Goal: Complete application form

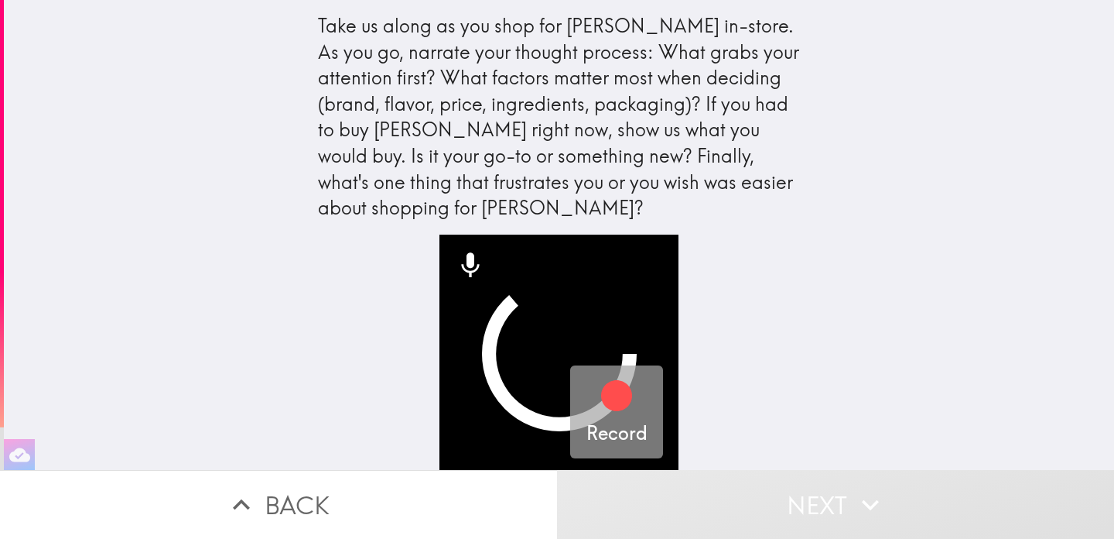
click at [631, 391] on icon "button" at bounding box center [616, 395] width 31 height 31
click at [628, 388] on icon "button" at bounding box center [616, 395] width 37 height 37
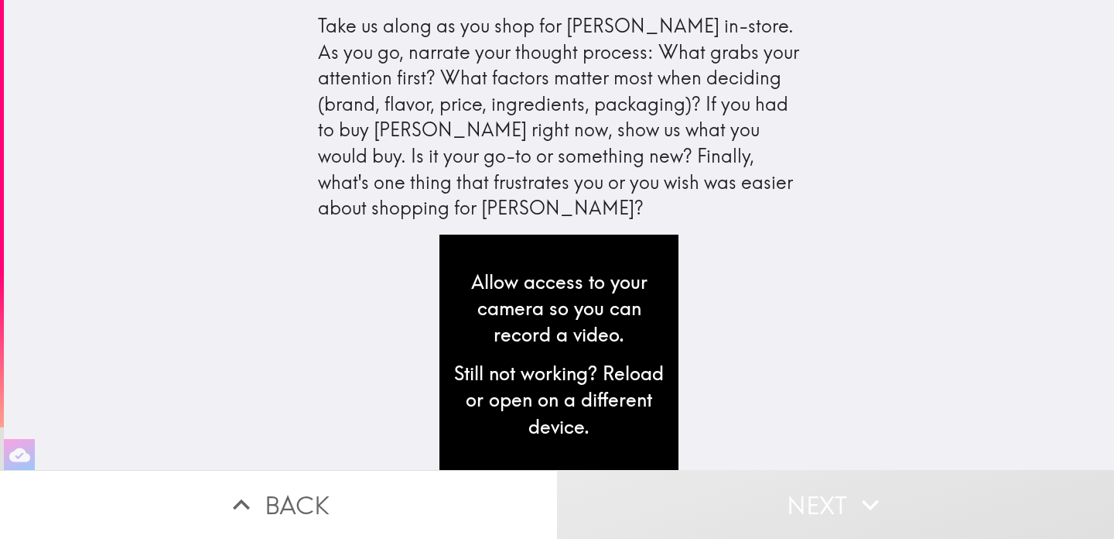
click at [566, 251] on div "Allow access to your camera so you can record a video. Still not working? Reloa…" at bounding box center [558, 353] width 239 height 239
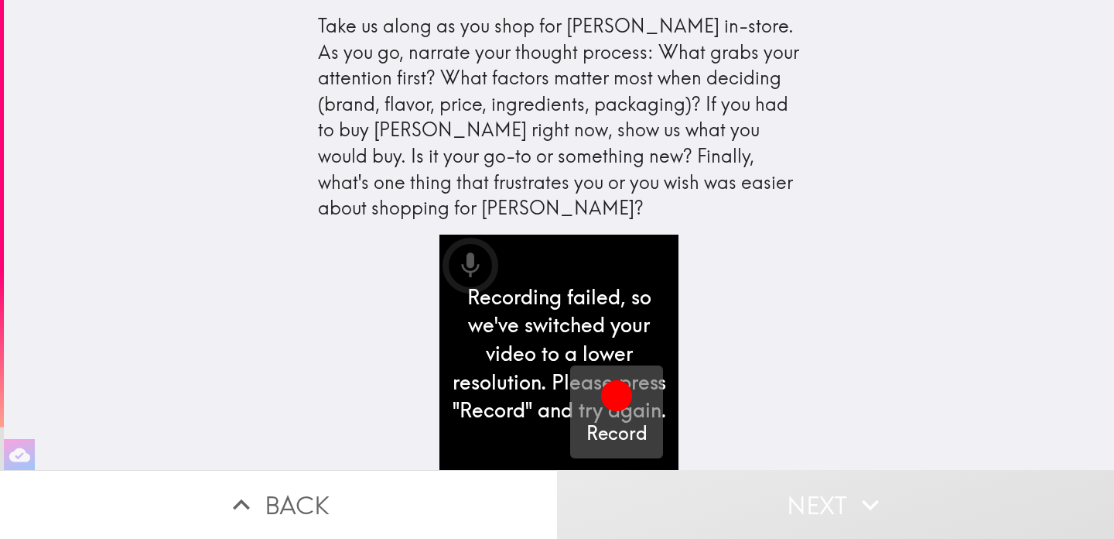
click at [633, 434] on h5 "Record" at bounding box center [616, 433] width 61 height 26
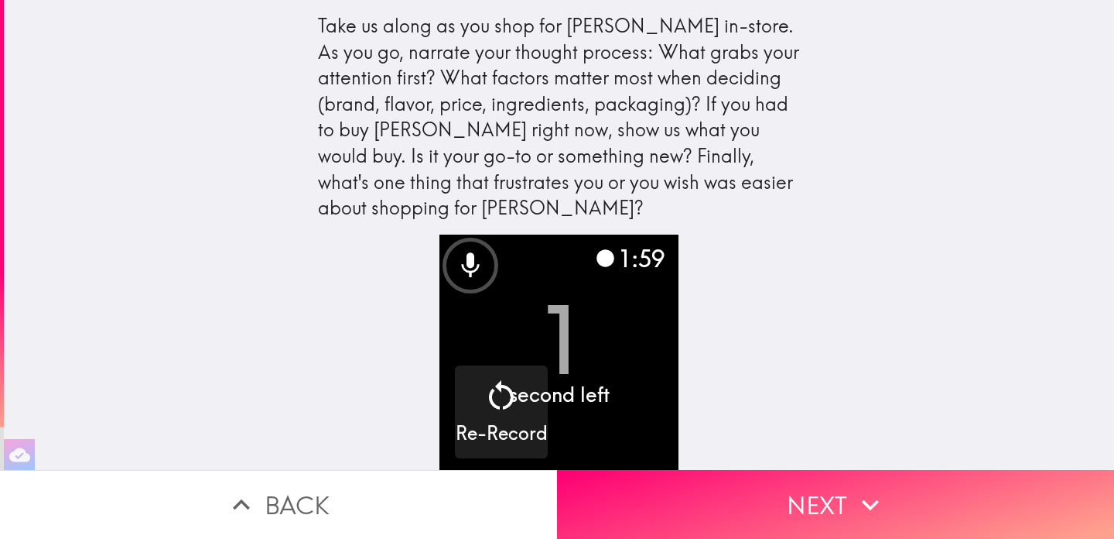
click at [615, 373] on video "button" at bounding box center [558, 353] width 239 height 239
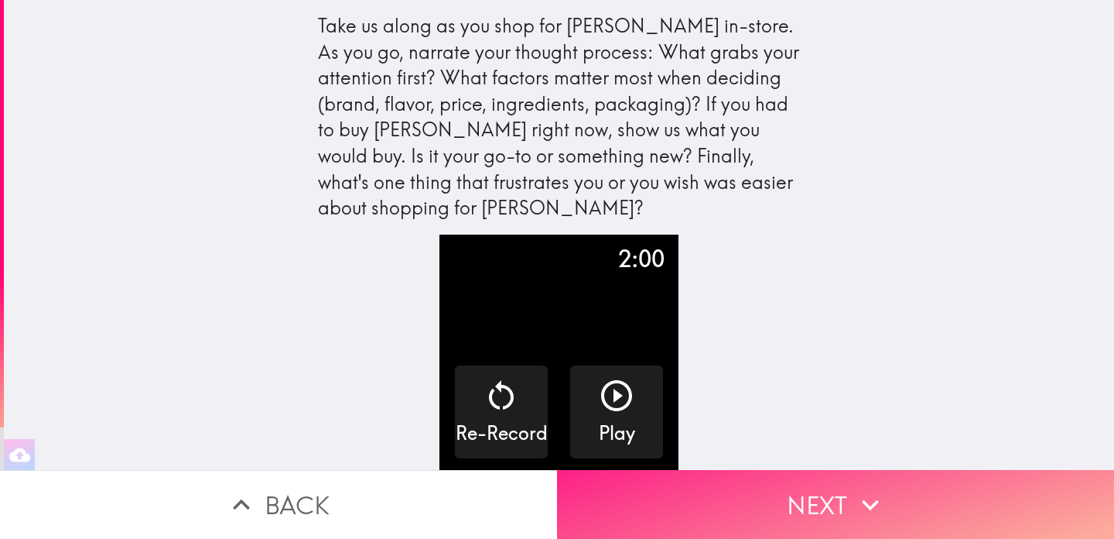
click at [783, 511] on button "Next" at bounding box center [835, 504] width 557 height 69
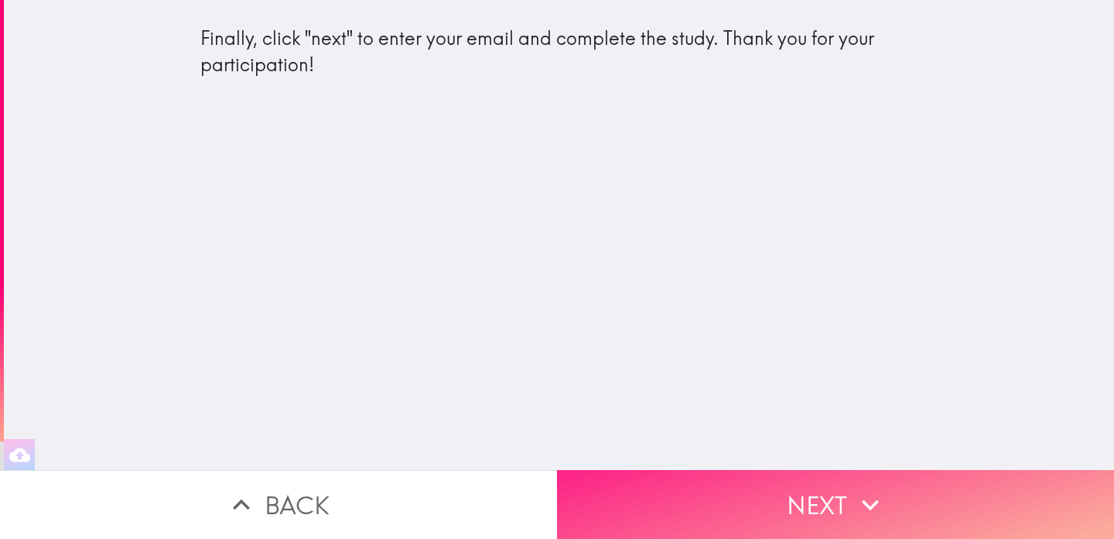
click at [867, 515] on icon "button" at bounding box center [870, 504] width 34 height 34
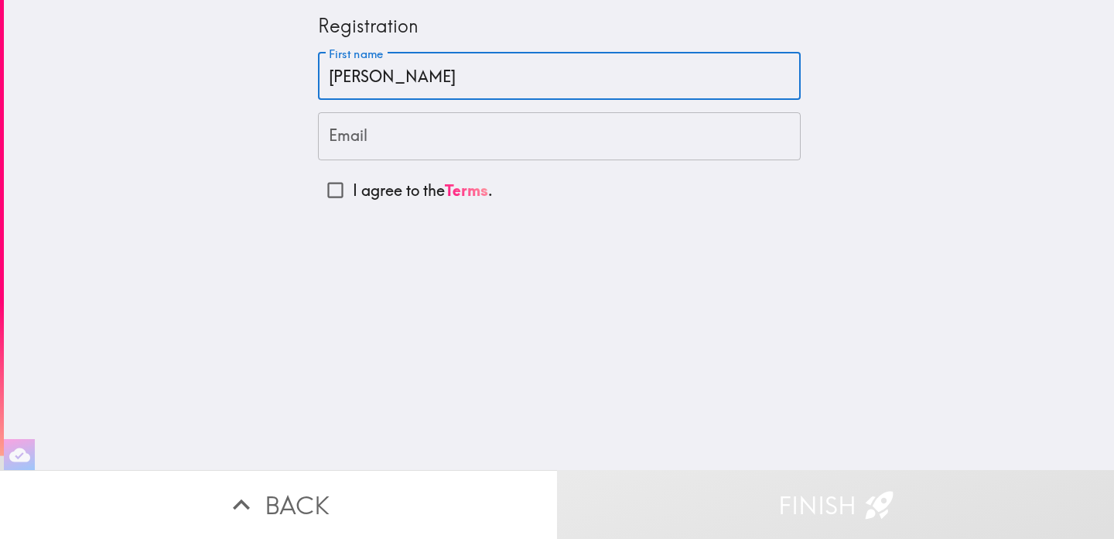
type input "[PERSON_NAME]"
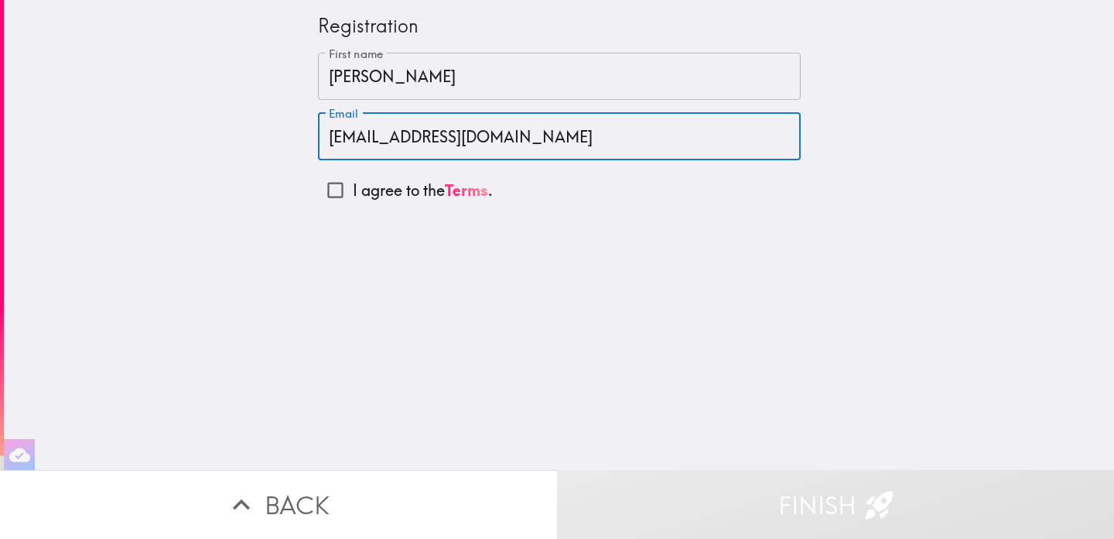
type input "[EMAIL_ADDRESS][DOMAIN_NAME]"
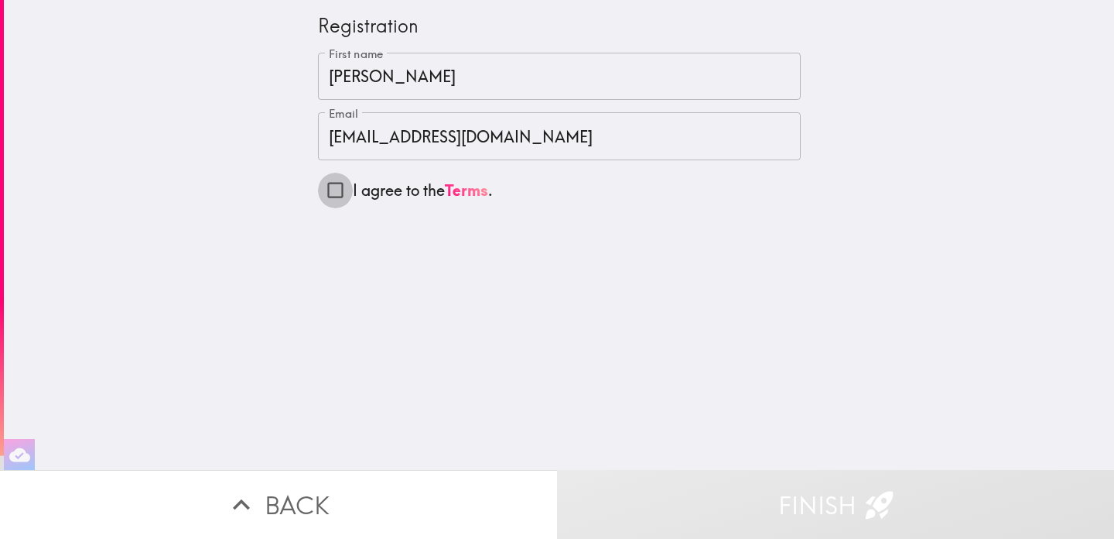
click at [336, 190] on input "I agree to the Terms ." at bounding box center [335, 190] width 35 height 35
checkbox input "true"
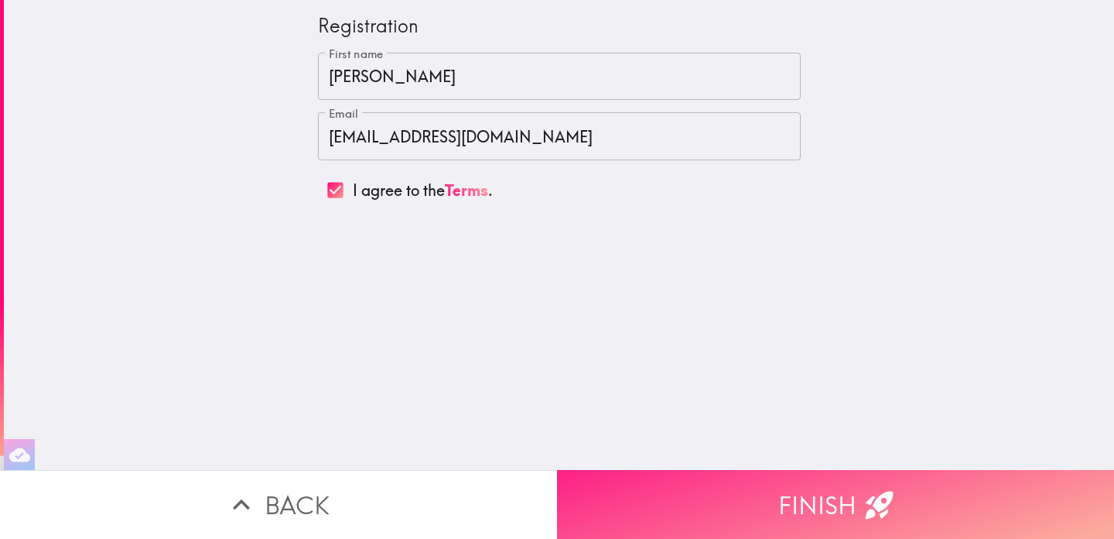
click at [833, 516] on button "Finish" at bounding box center [835, 504] width 557 height 69
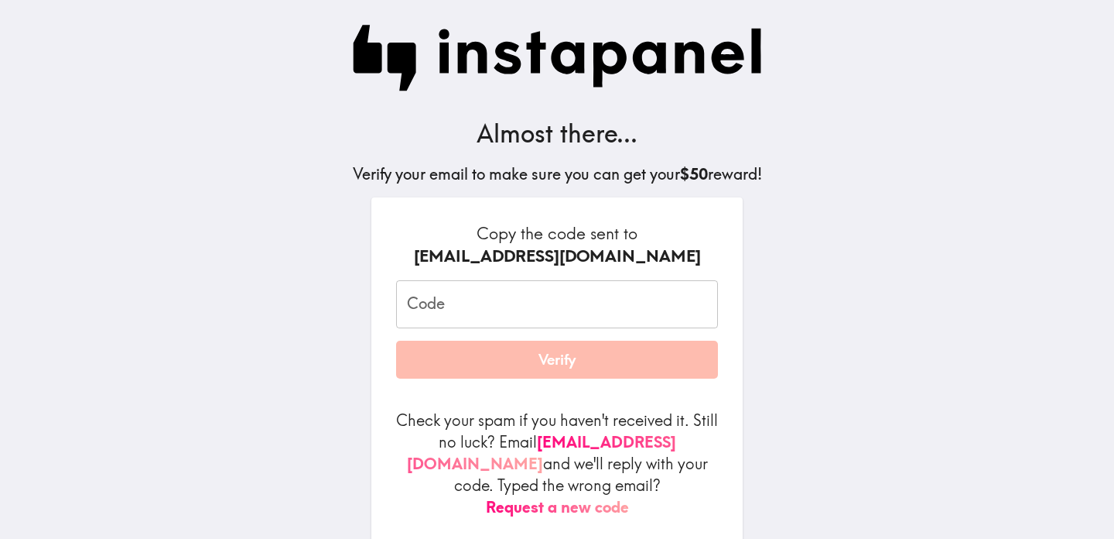
click at [590, 496] on button "Request a new code" at bounding box center [557, 507] width 143 height 22
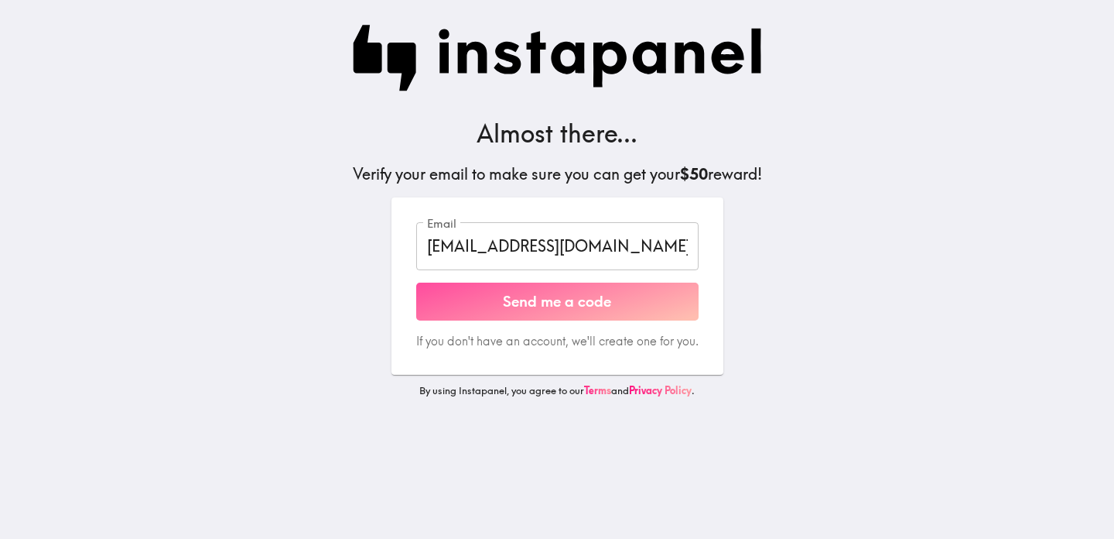
click at [583, 309] on button "Send me a code" at bounding box center [557, 301] width 282 height 39
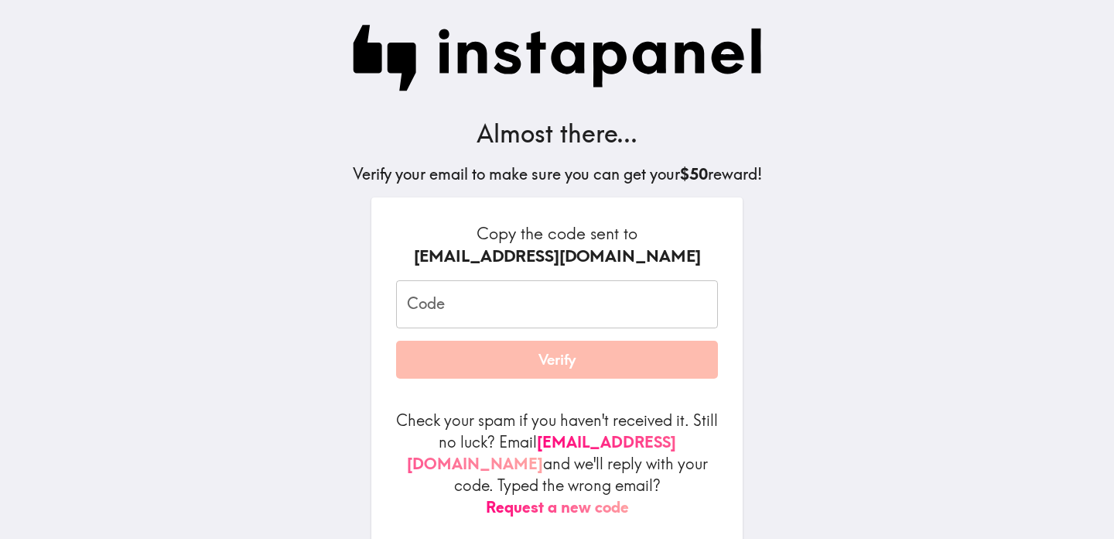
click at [551, 313] on input "Code" at bounding box center [557, 304] width 322 height 48
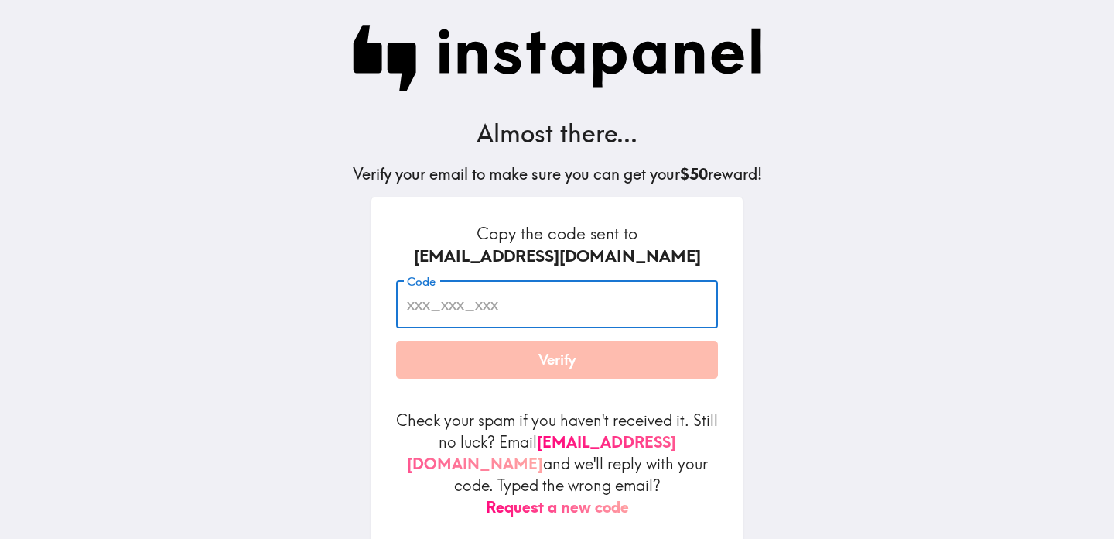
paste input "pPb_78q_Dp4"
type input "pPb_78q_Dp4"
click at [564, 379] on button "Verify" at bounding box center [557, 359] width 322 height 39
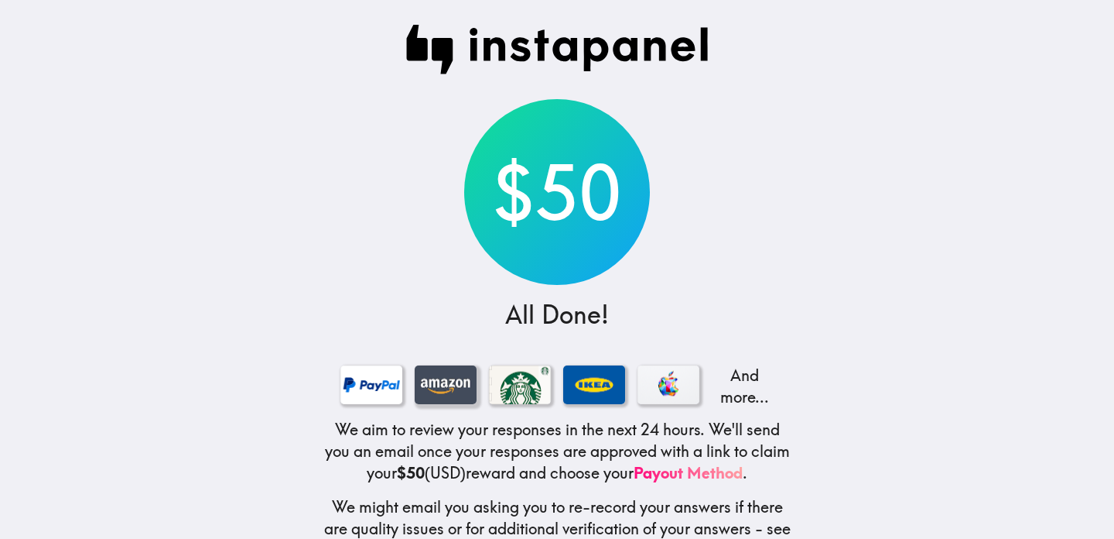
click at [451, 389] on div at bounding box center [446, 384] width 62 height 39
